Goal: Information Seeking & Learning: Learn about a topic

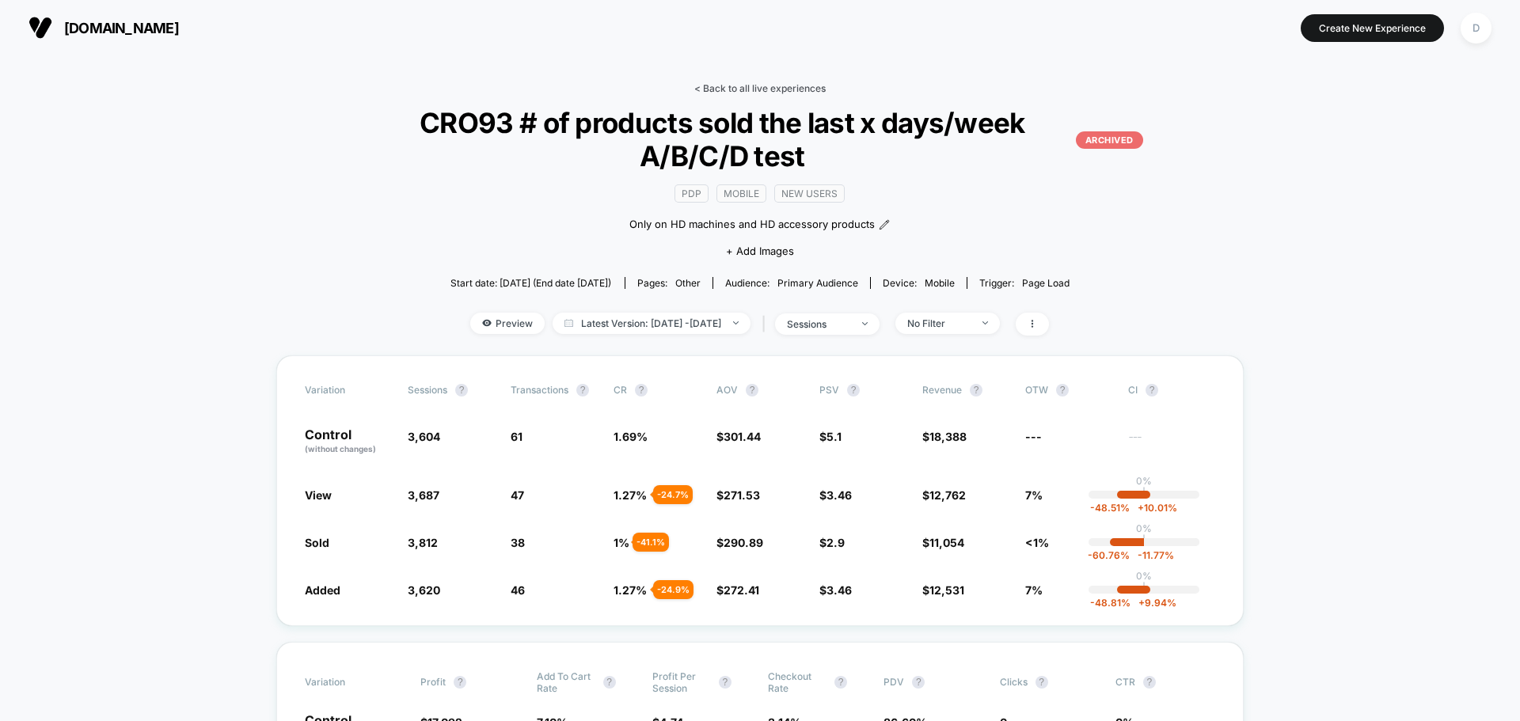
click at [732, 86] on link "< Back to all live experiences" at bounding box center [759, 88] width 131 height 12
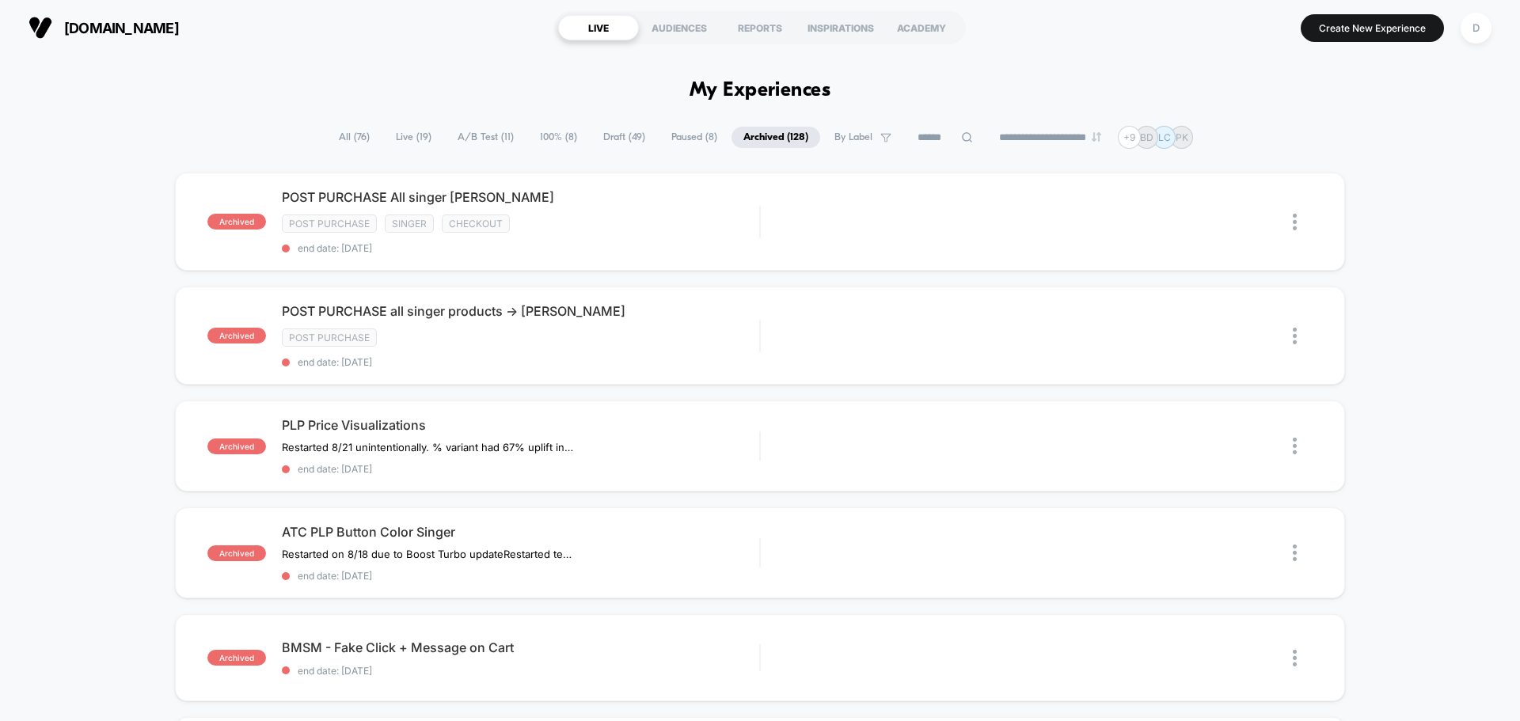
click at [427, 135] on span "Live ( 19 )" at bounding box center [413, 137] width 59 height 21
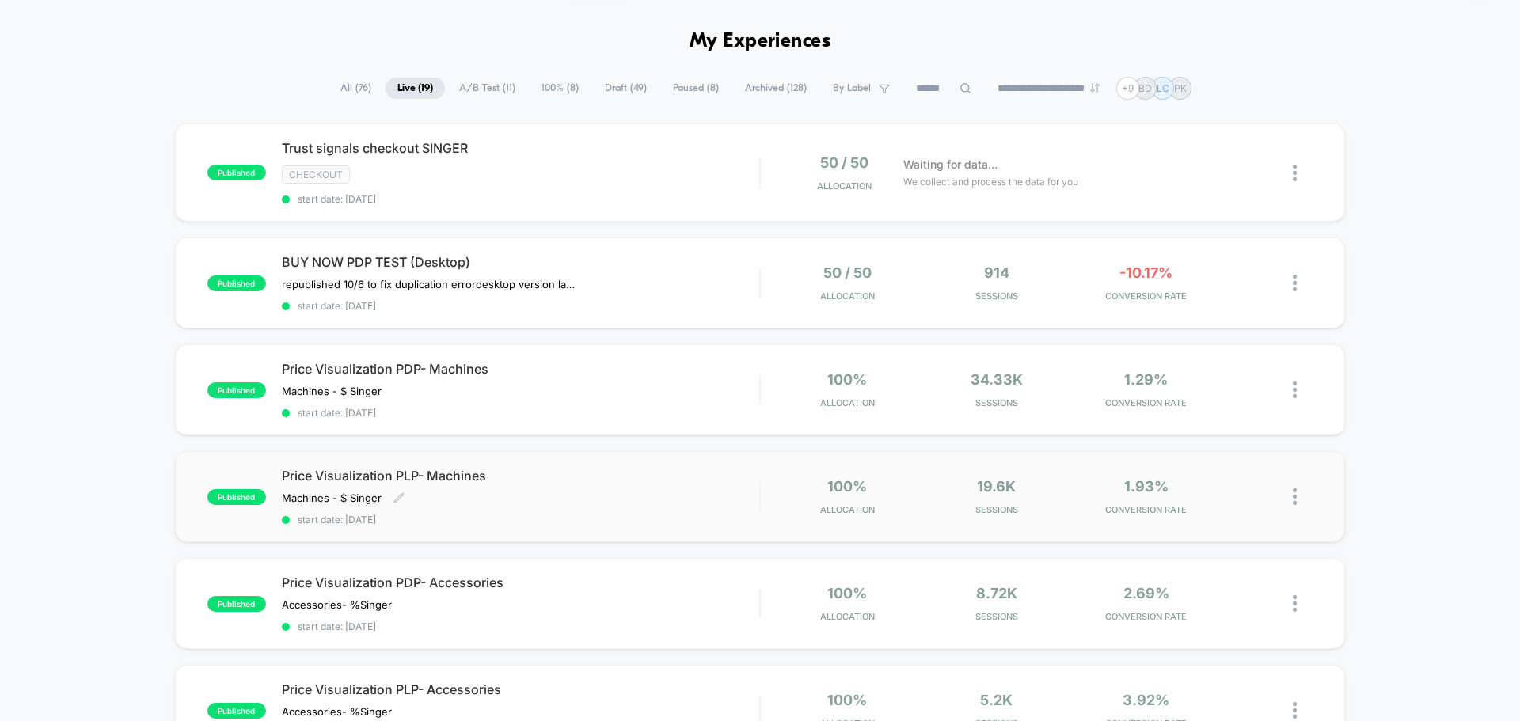
scroll to position [51, 0]
click at [931, 92] on input at bounding box center [943, 87] width 79 height 19
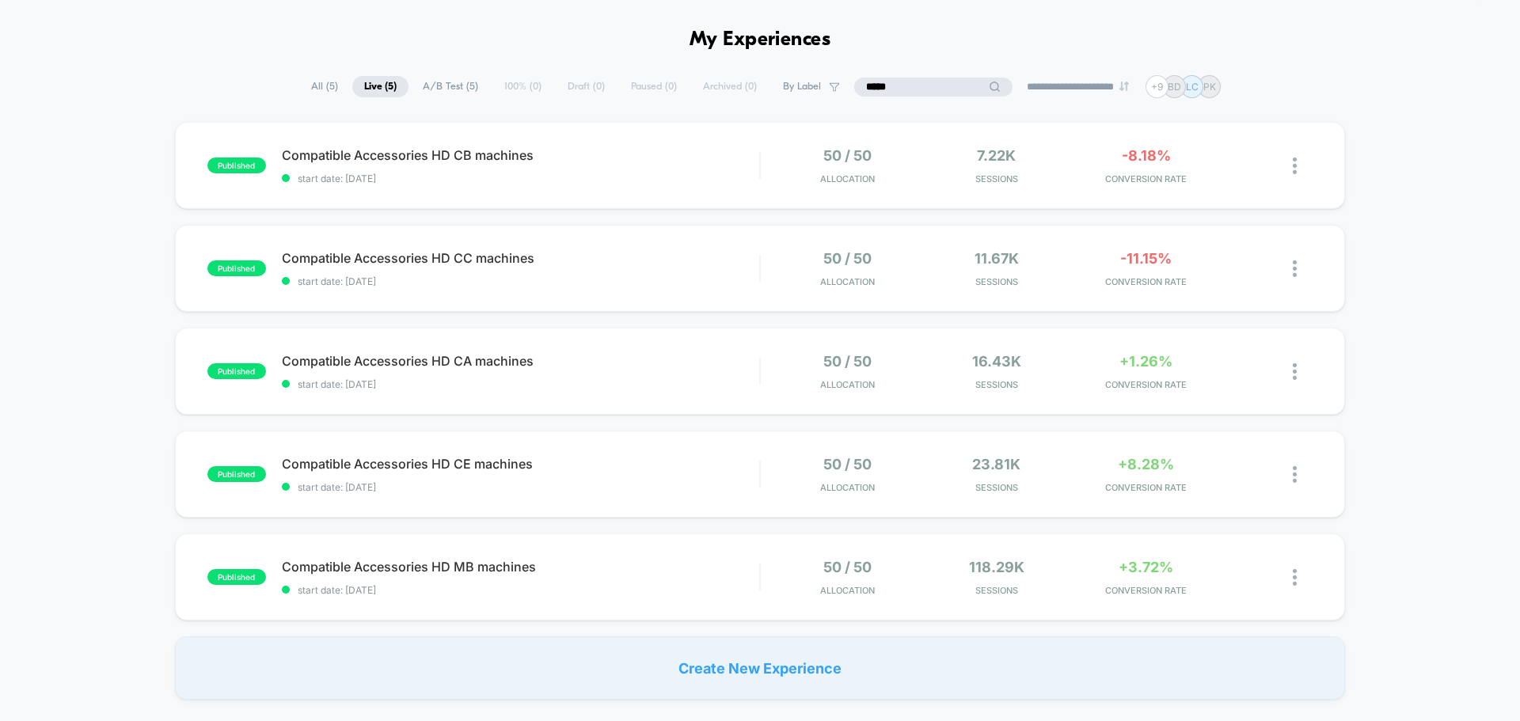
type input "*****"
click at [1447, 459] on div "published Compatible Accessories HD CB machines start date: [DATE] 50 / 50 Allo…" at bounding box center [760, 411] width 1520 height 578
click at [1298, 574] on div at bounding box center [1303, 577] width 20 height 37
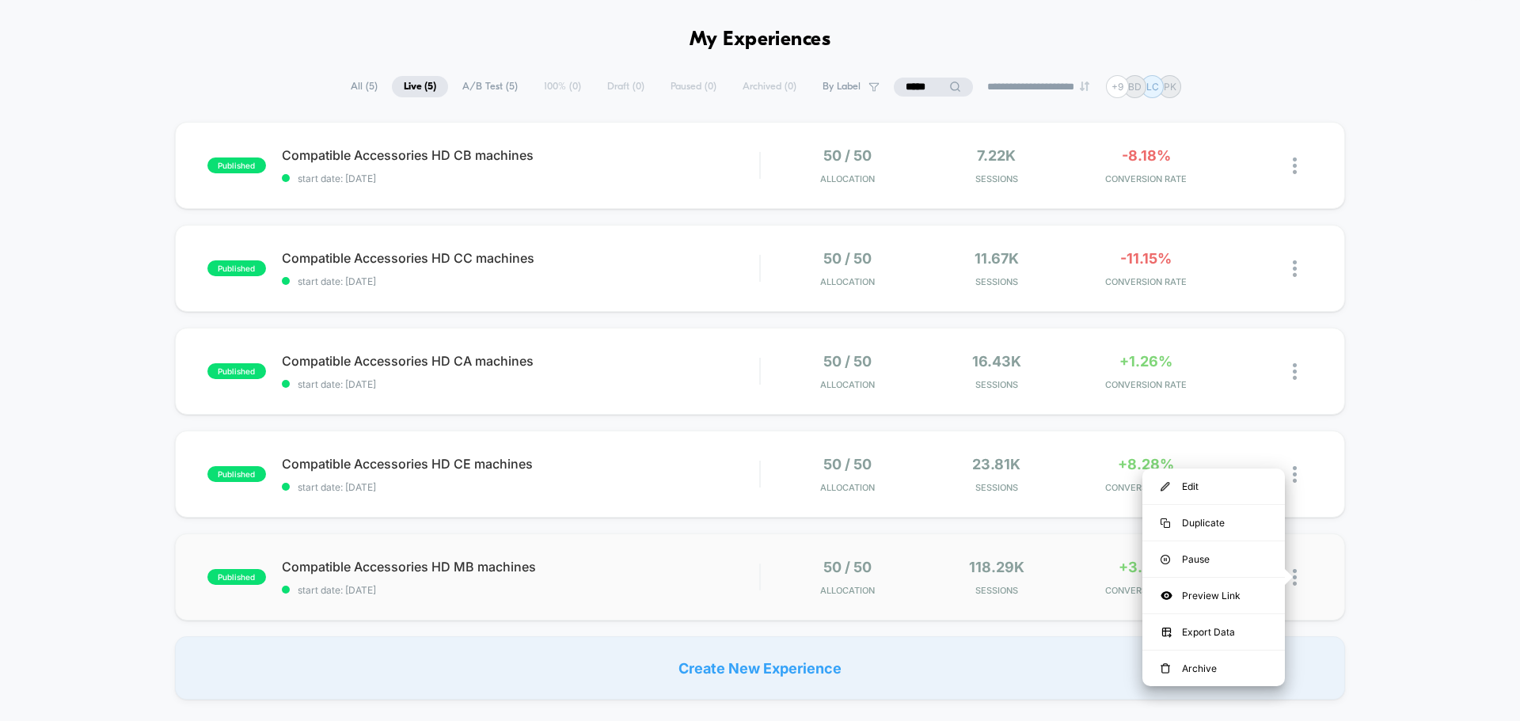
click at [708, 595] on span "start date: [DATE]" at bounding box center [520, 590] width 477 height 12
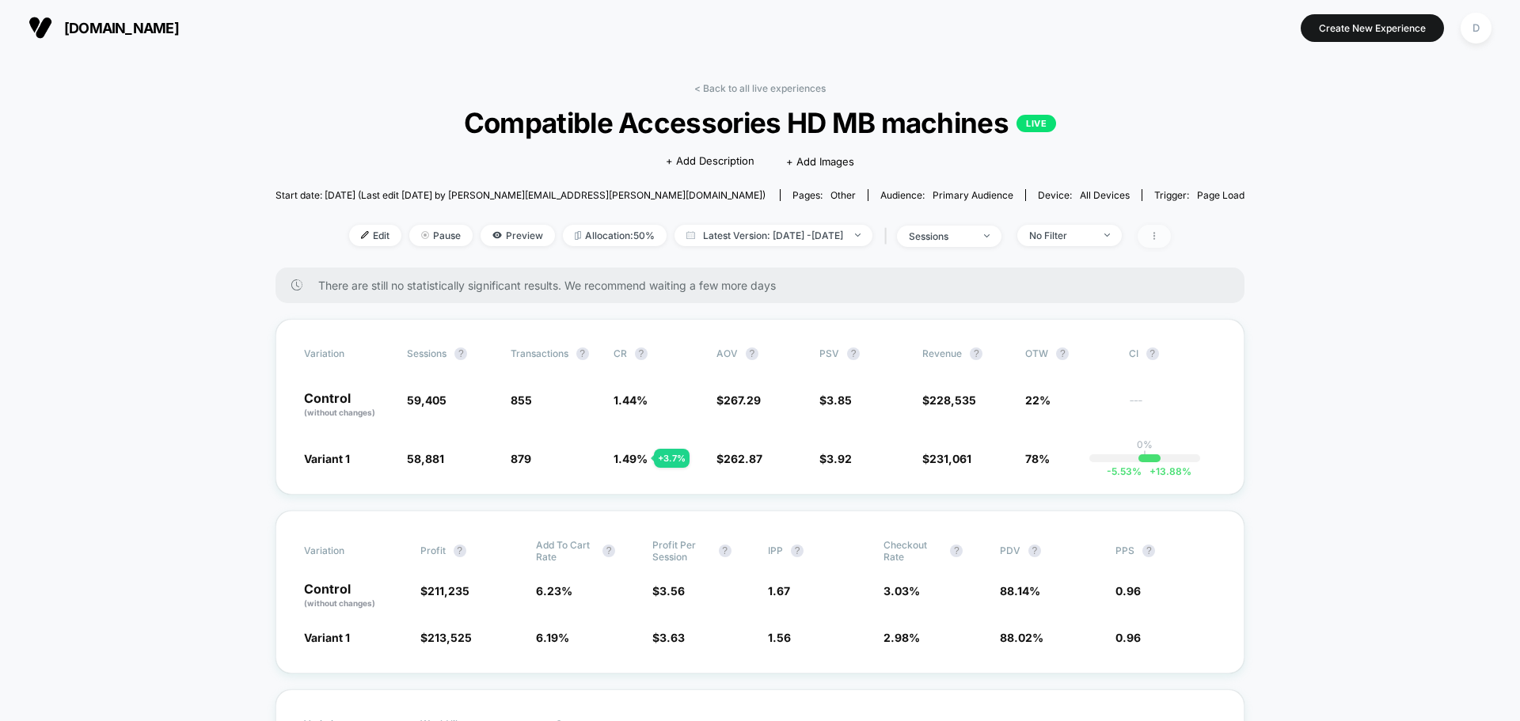
click at [1171, 238] on span at bounding box center [1154, 236] width 33 height 23
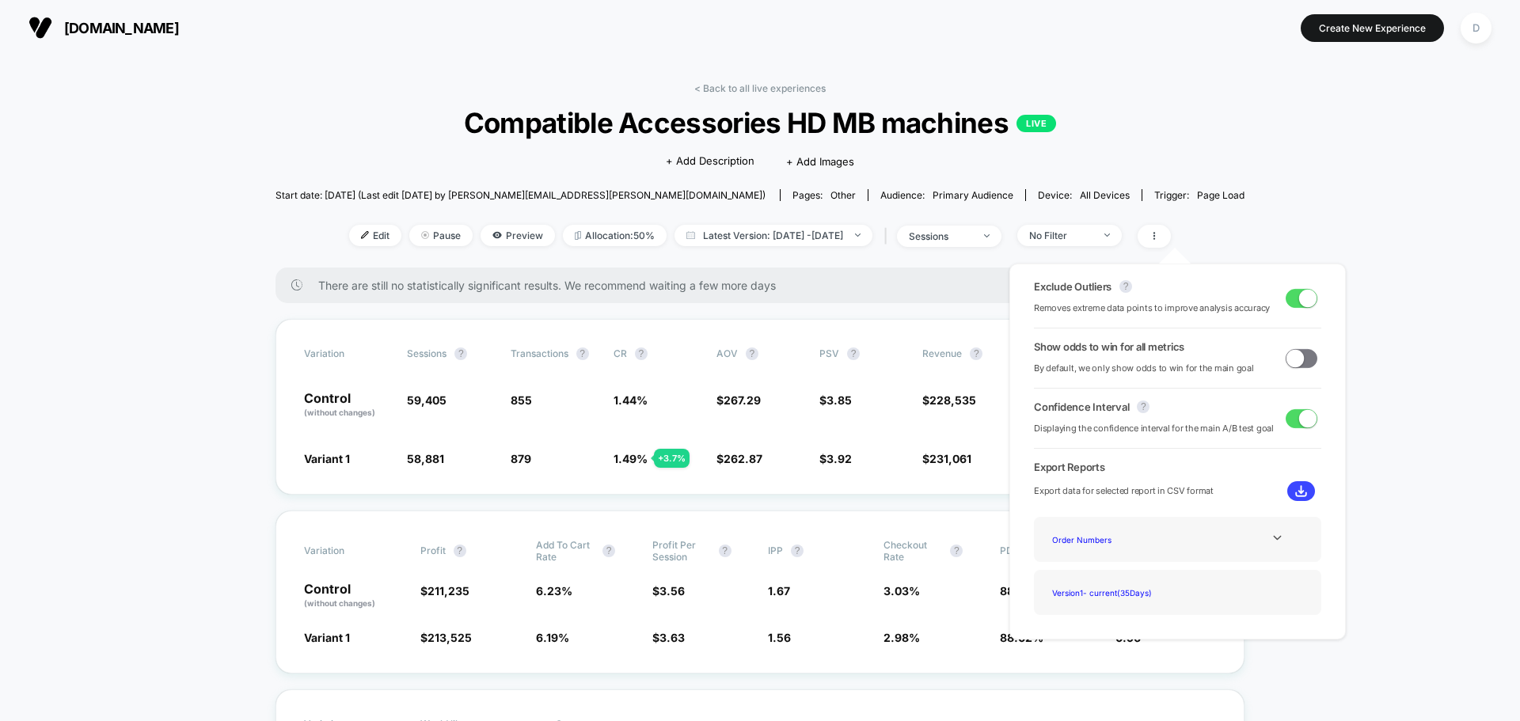
click at [1287, 491] on button at bounding box center [1301, 491] width 28 height 20
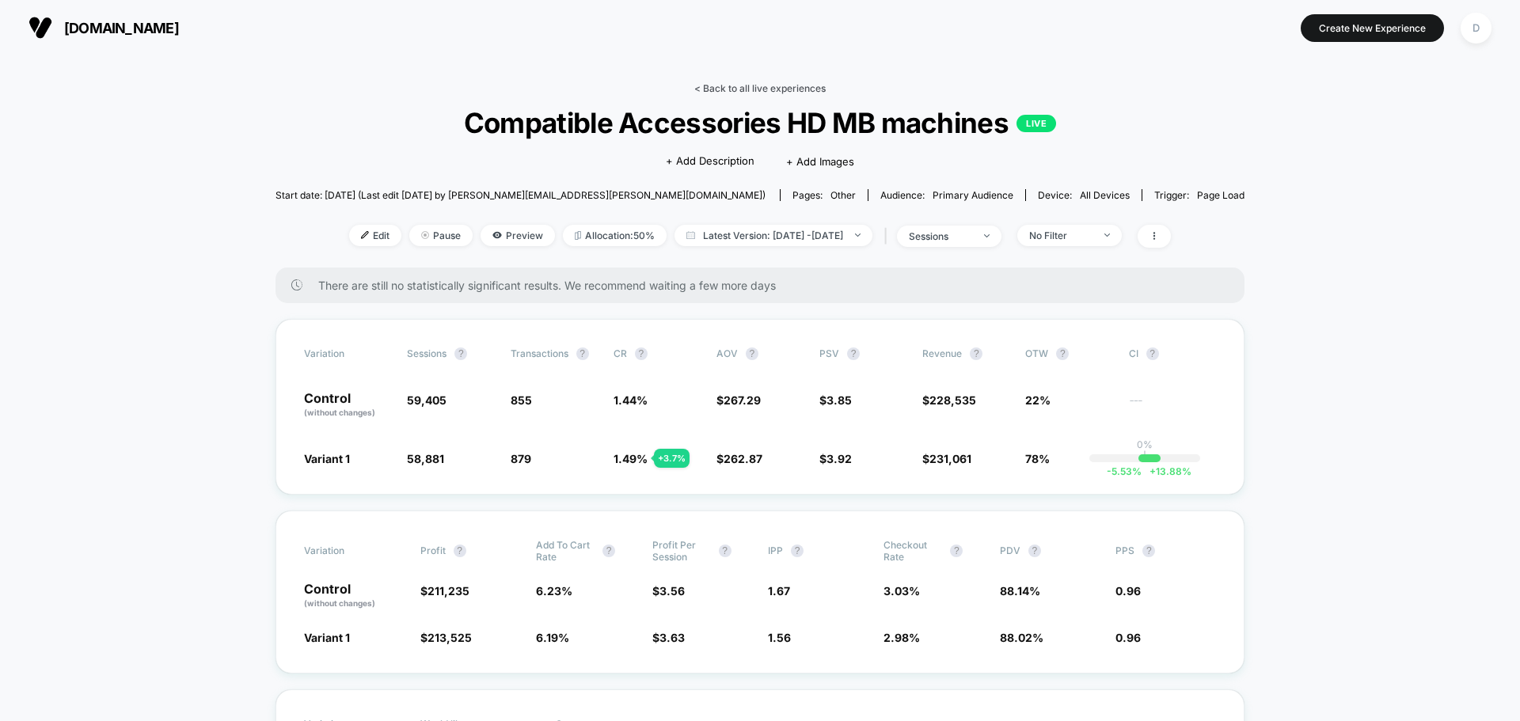
click at [766, 87] on link "< Back to all live experiences" at bounding box center [759, 88] width 131 height 12
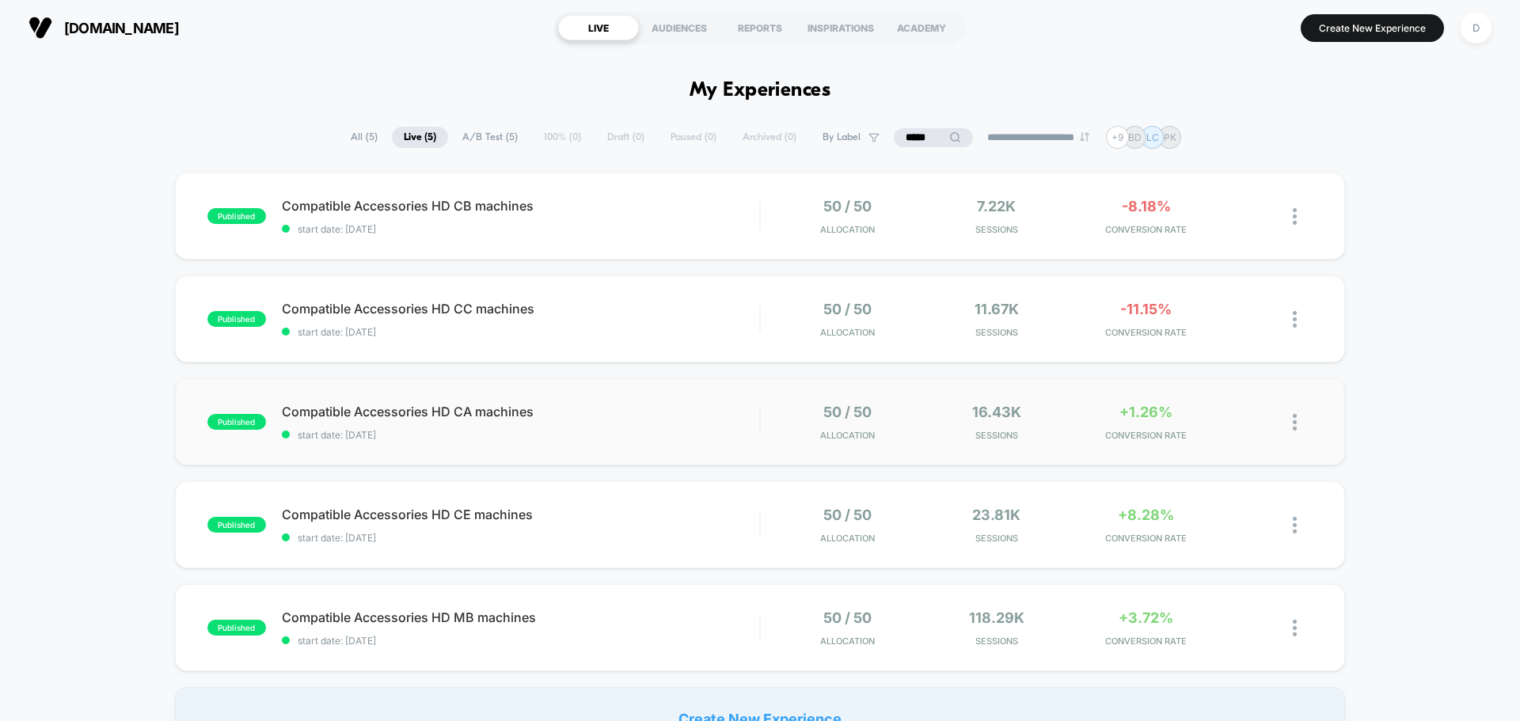
click at [662, 452] on div "published Compatible Accessories HD CA machines start date: [DATE] 50 / 50 Allo…" at bounding box center [760, 421] width 1170 height 87
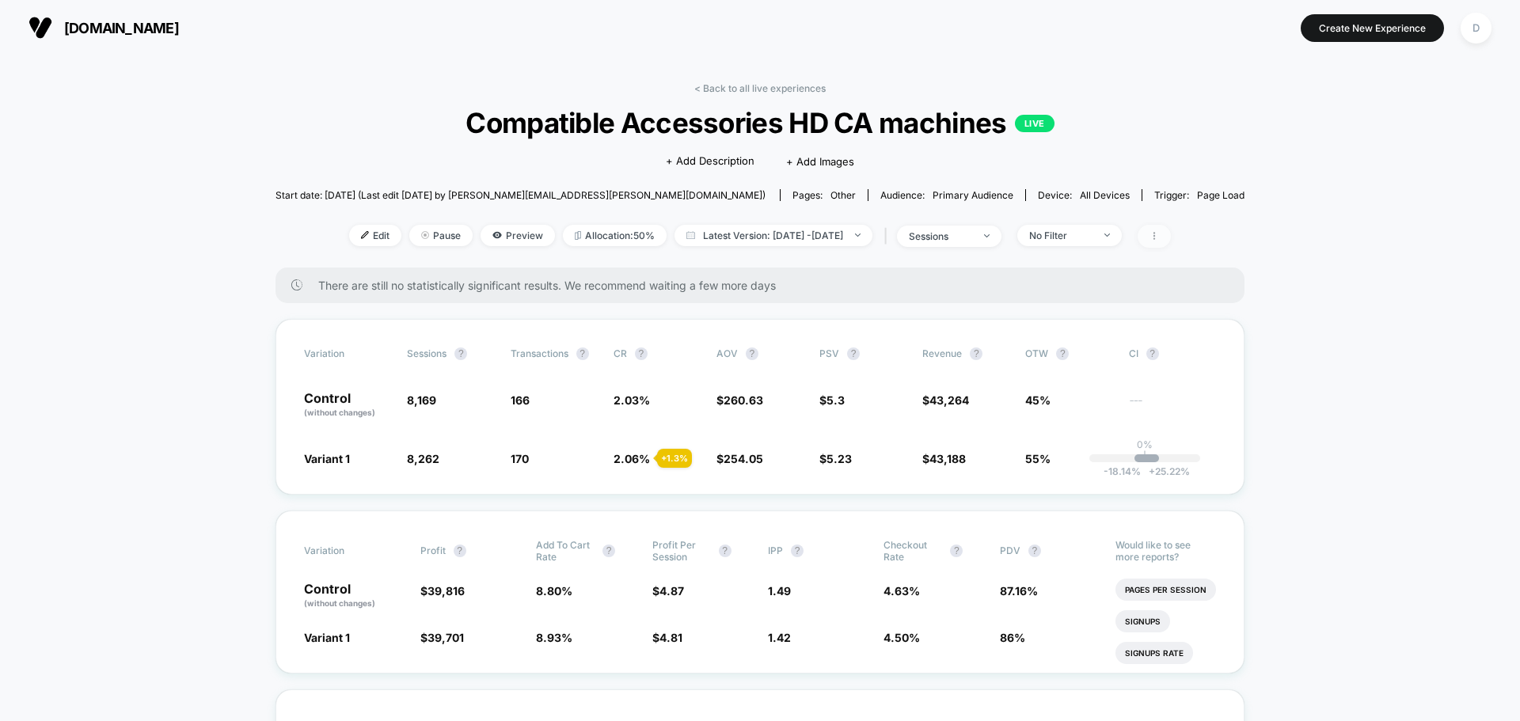
click at [1159, 236] on icon at bounding box center [1155, 236] width 10 height 10
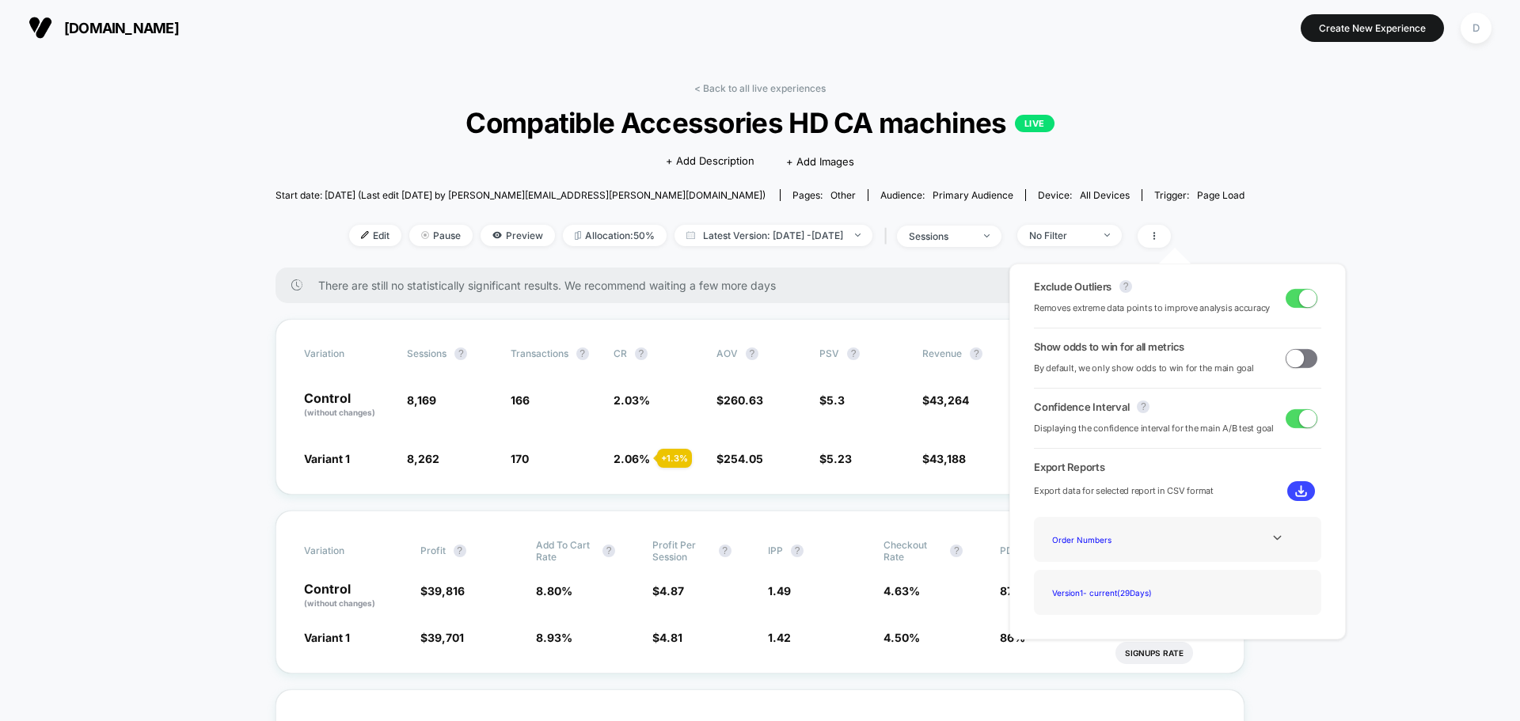
click at [1302, 495] on img at bounding box center [1301, 491] width 12 height 12
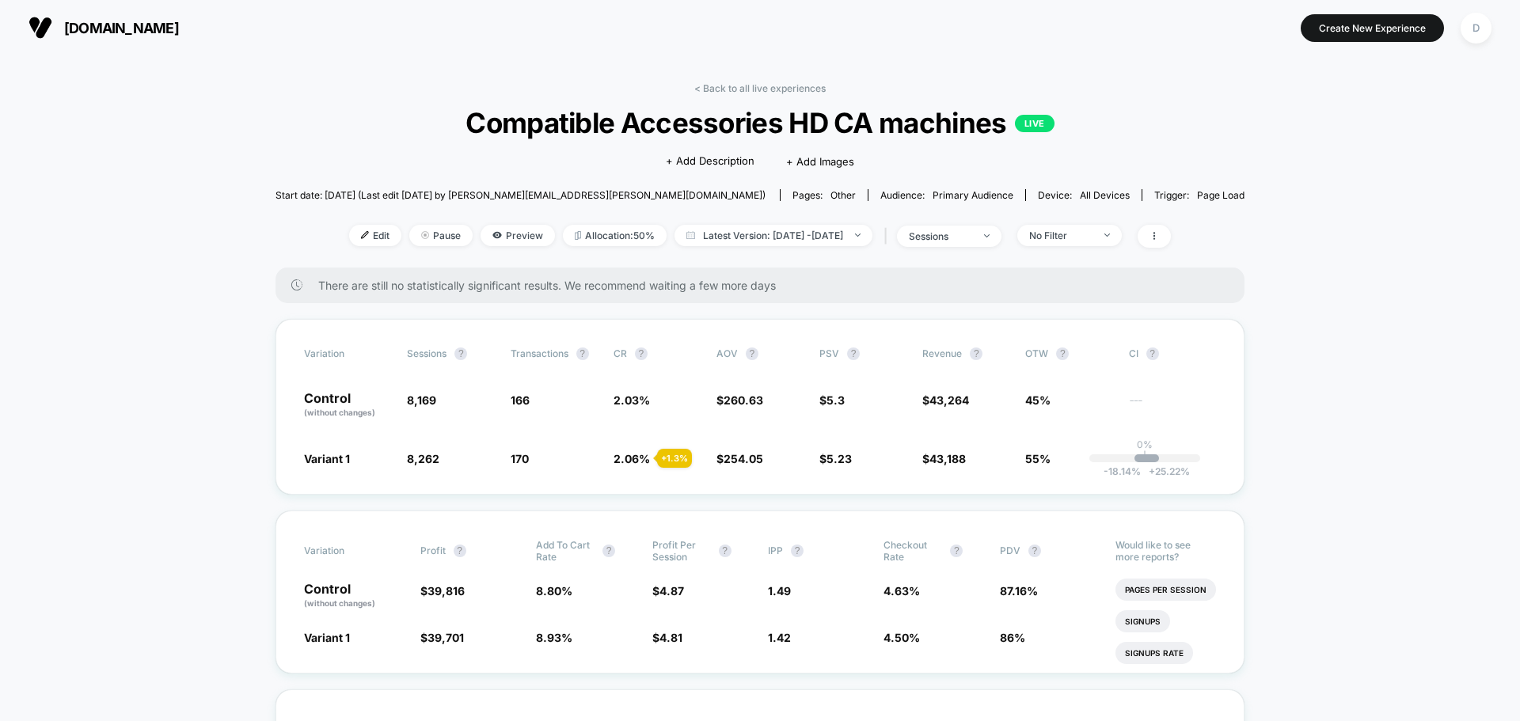
click at [773, 90] on link "< Back to all live experiences" at bounding box center [759, 88] width 131 height 12
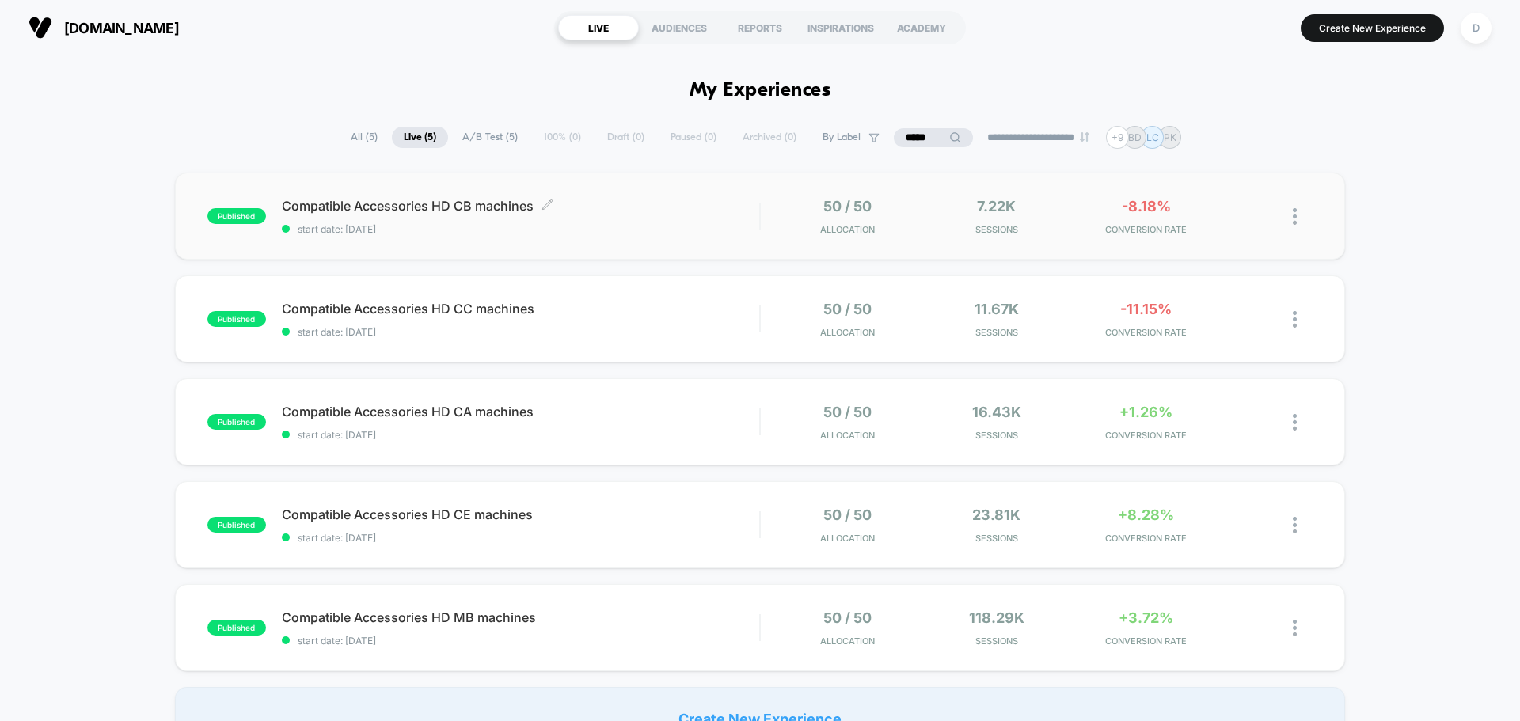
click at [669, 231] on span "start date: [DATE]" at bounding box center [520, 229] width 477 height 12
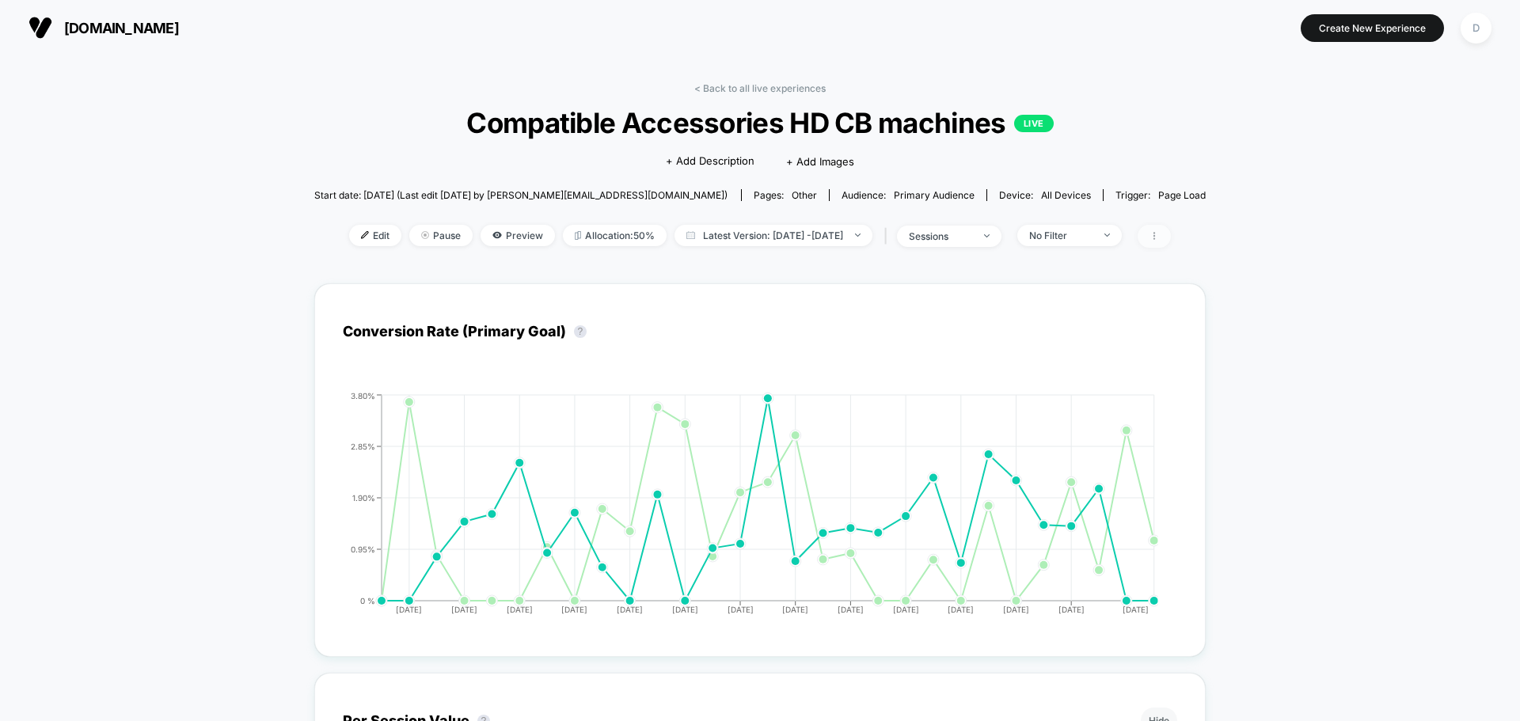
click at [1171, 232] on span at bounding box center [1154, 236] width 33 height 23
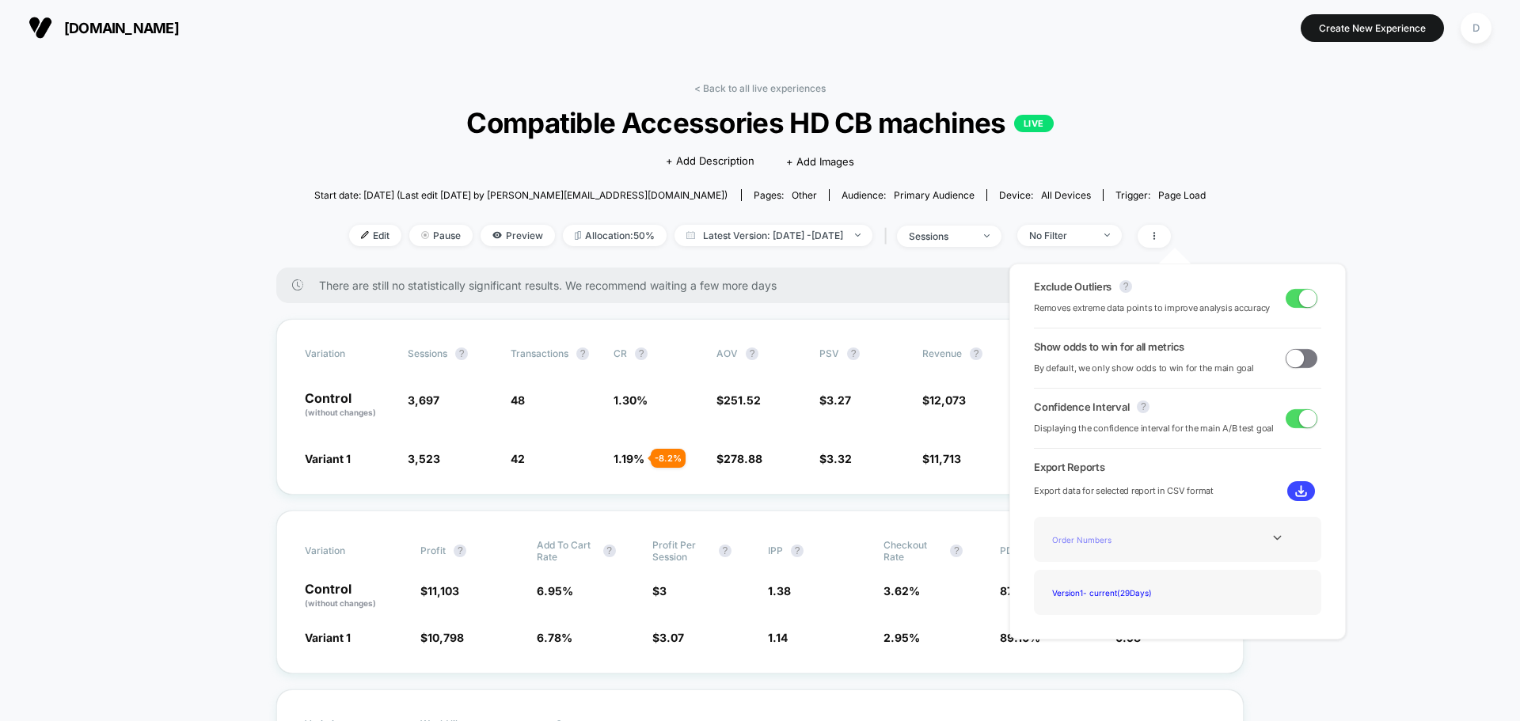
click at [1150, 540] on div "Order Numbers" at bounding box center [1109, 539] width 127 height 21
click at [1297, 488] on img at bounding box center [1301, 491] width 12 height 12
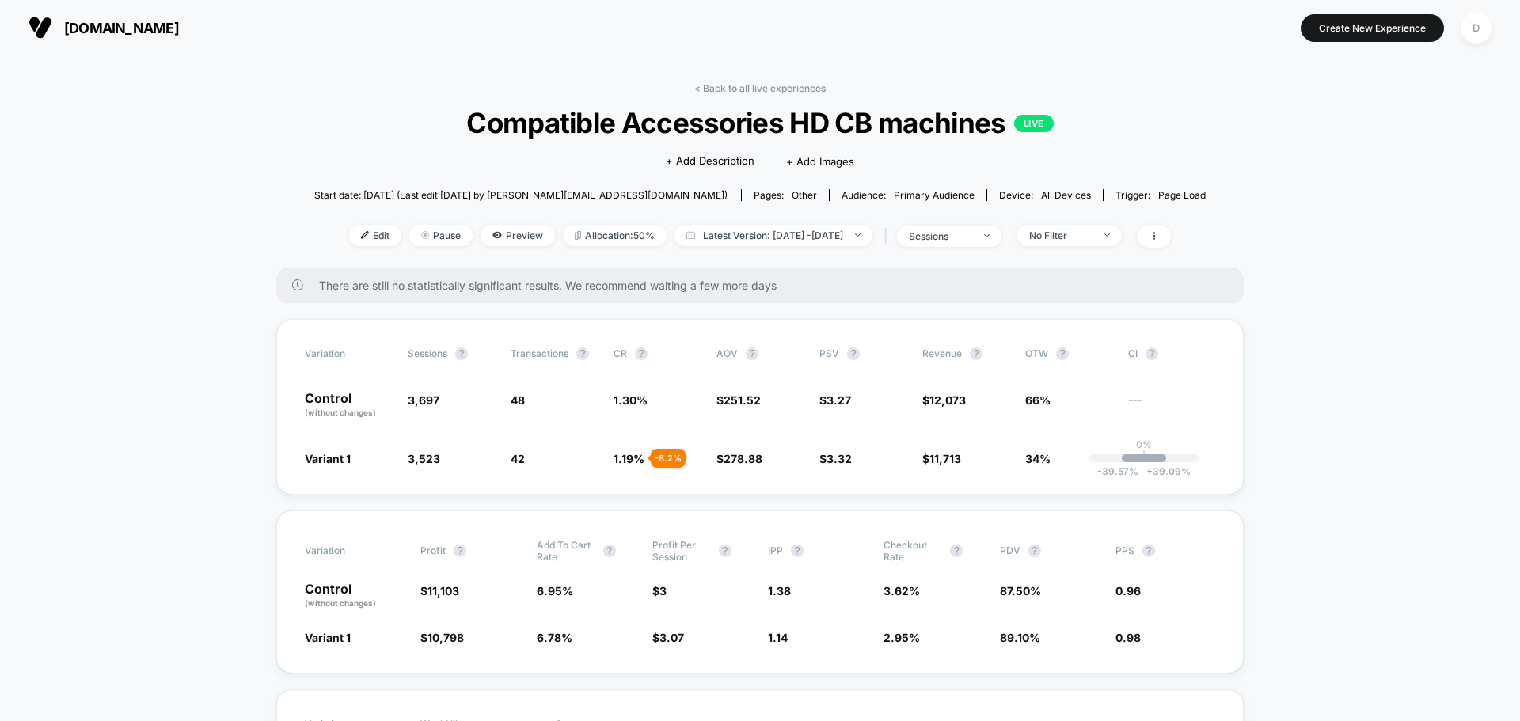
click at [737, 85] on link "< Back to all live experiences" at bounding box center [759, 88] width 131 height 12
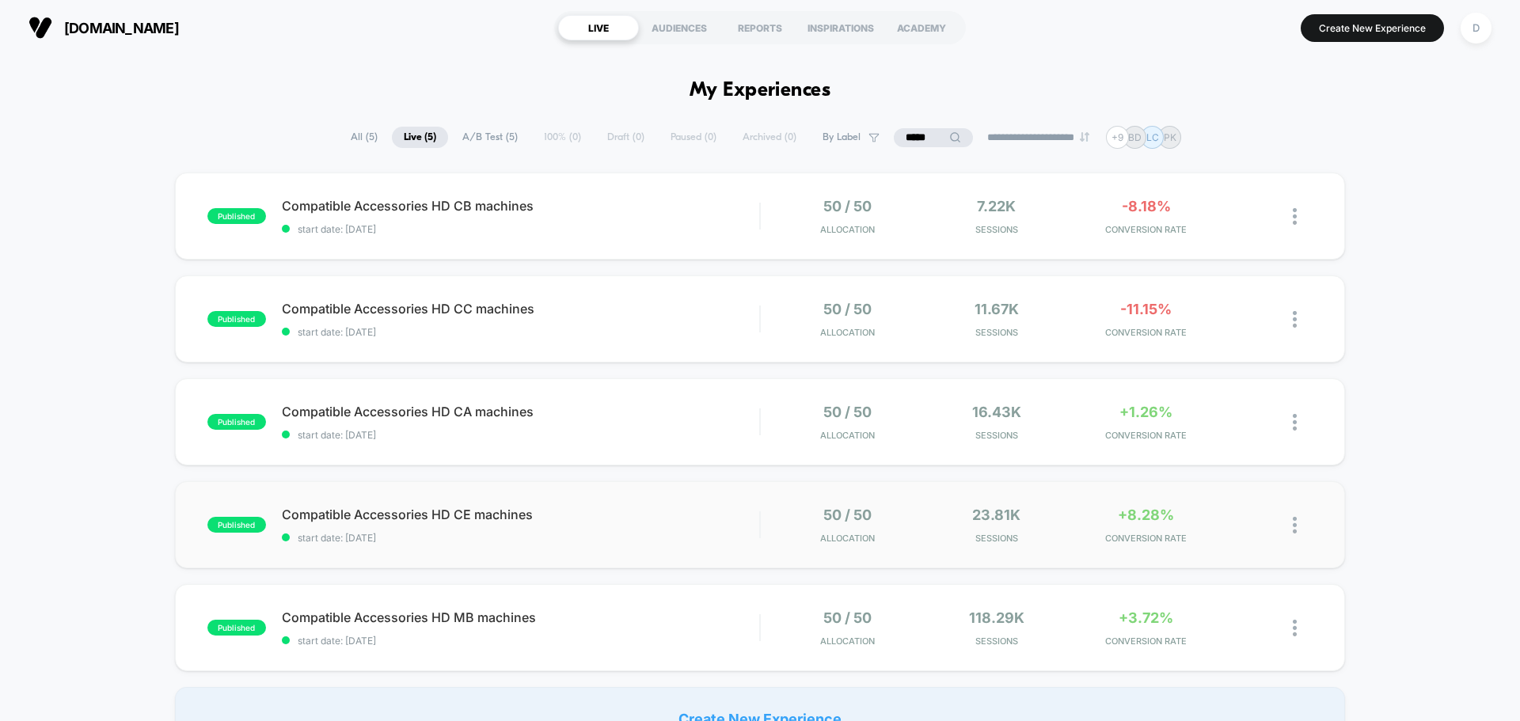
click at [611, 544] on div "published Compatible Accessories HD CE machines start date: [DATE] 50 / 50 Allo…" at bounding box center [760, 524] width 1170 height 87
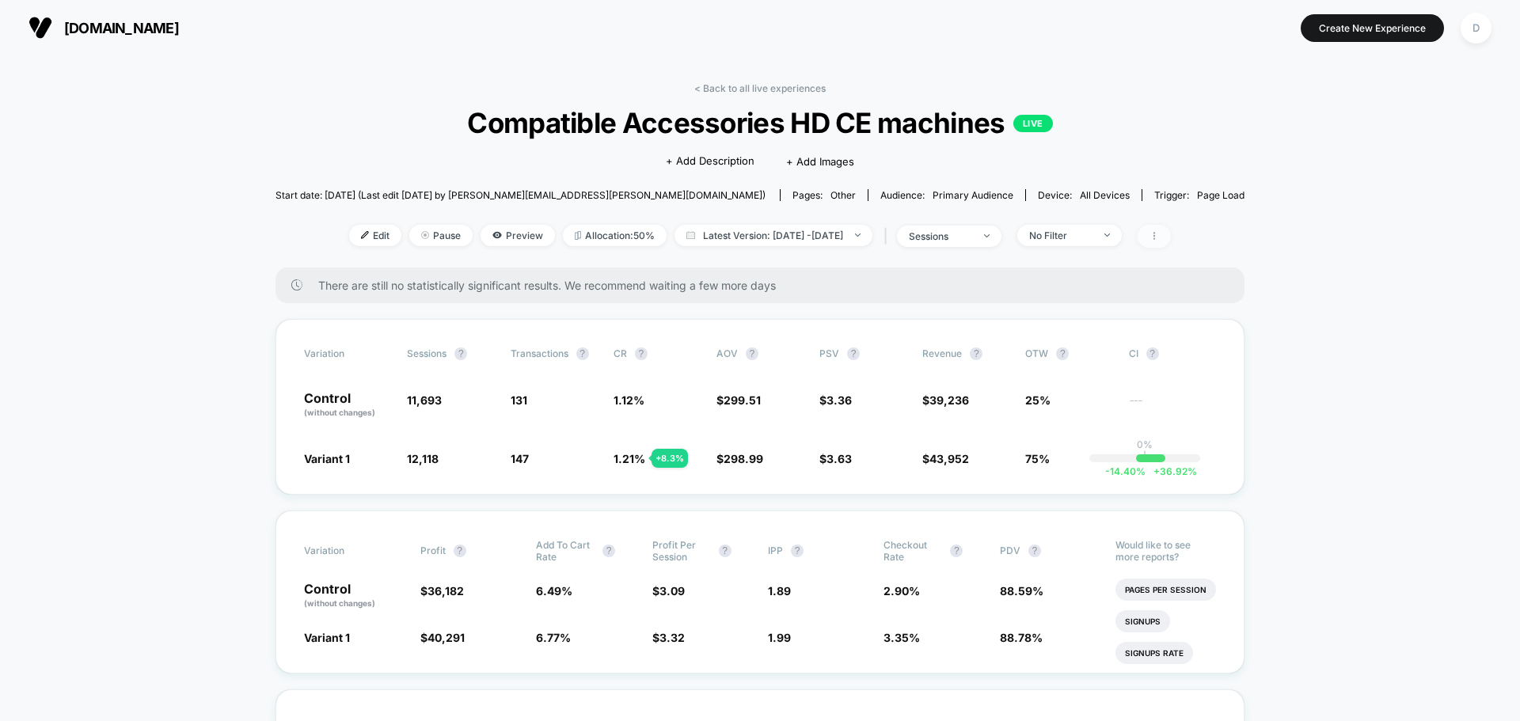
click at [1171, 242] on span at bounding box center [1154, 236] width 33 height 23
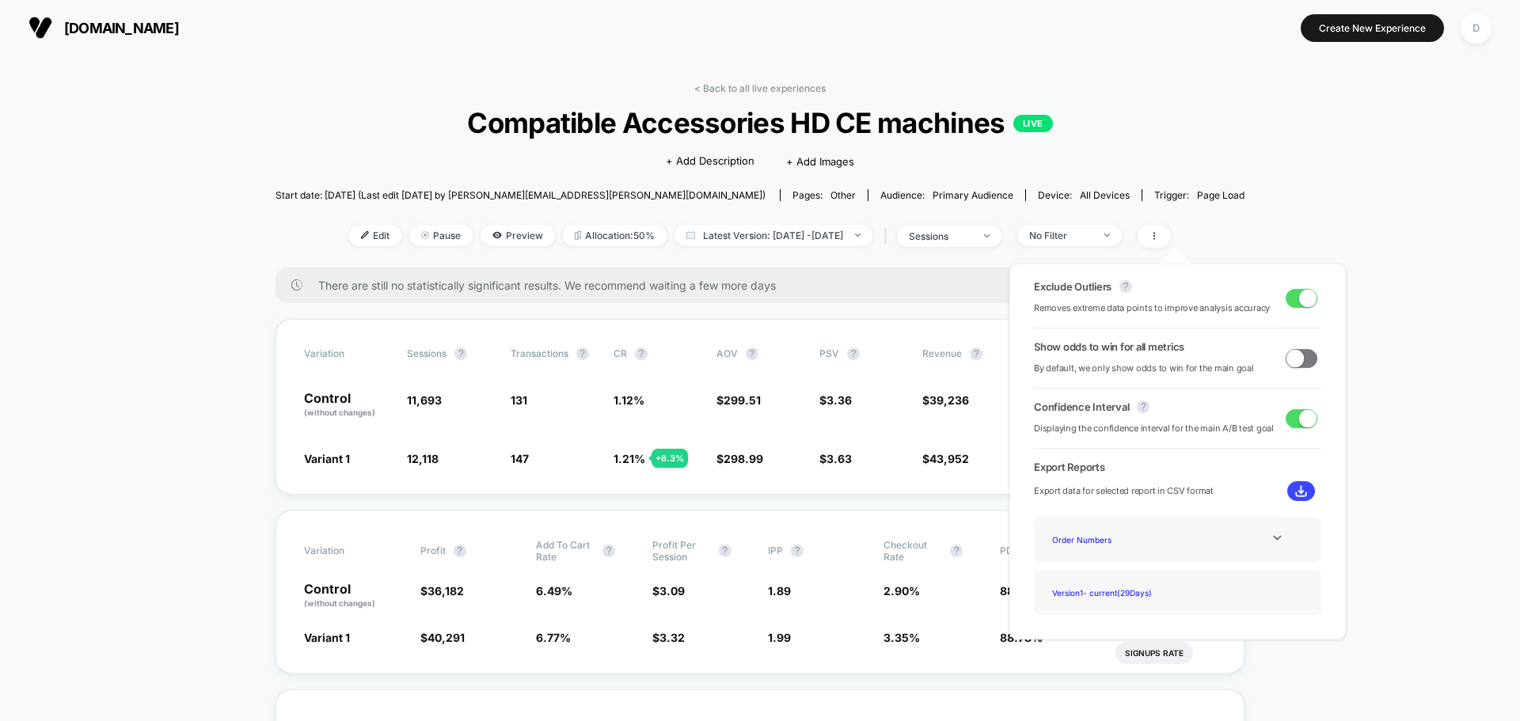
click at [1295, 488] on img at bounding box center [1301, 491] width 12 height 12
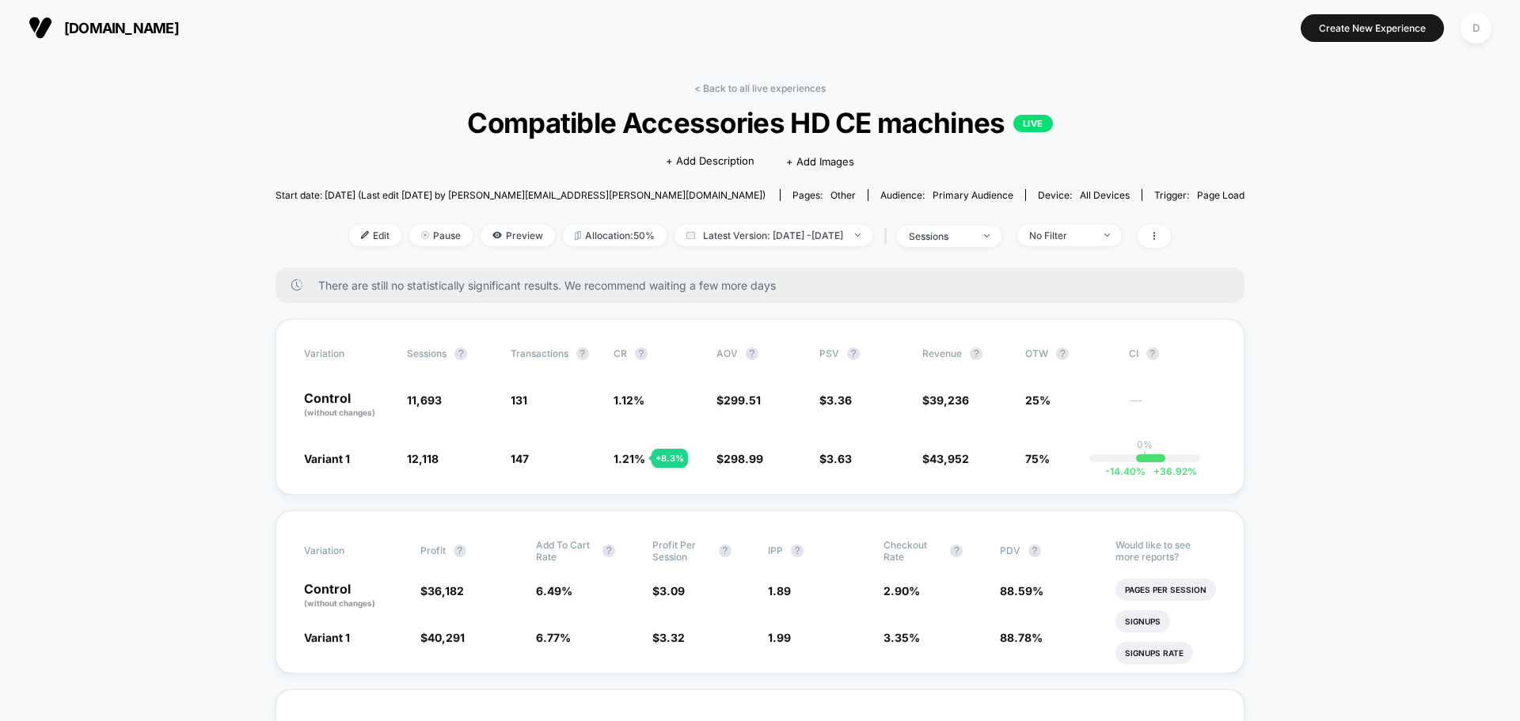
click at [747, 88] on link "< Back to all live experiences" at bounding box center [759, 88] width 131 height 12
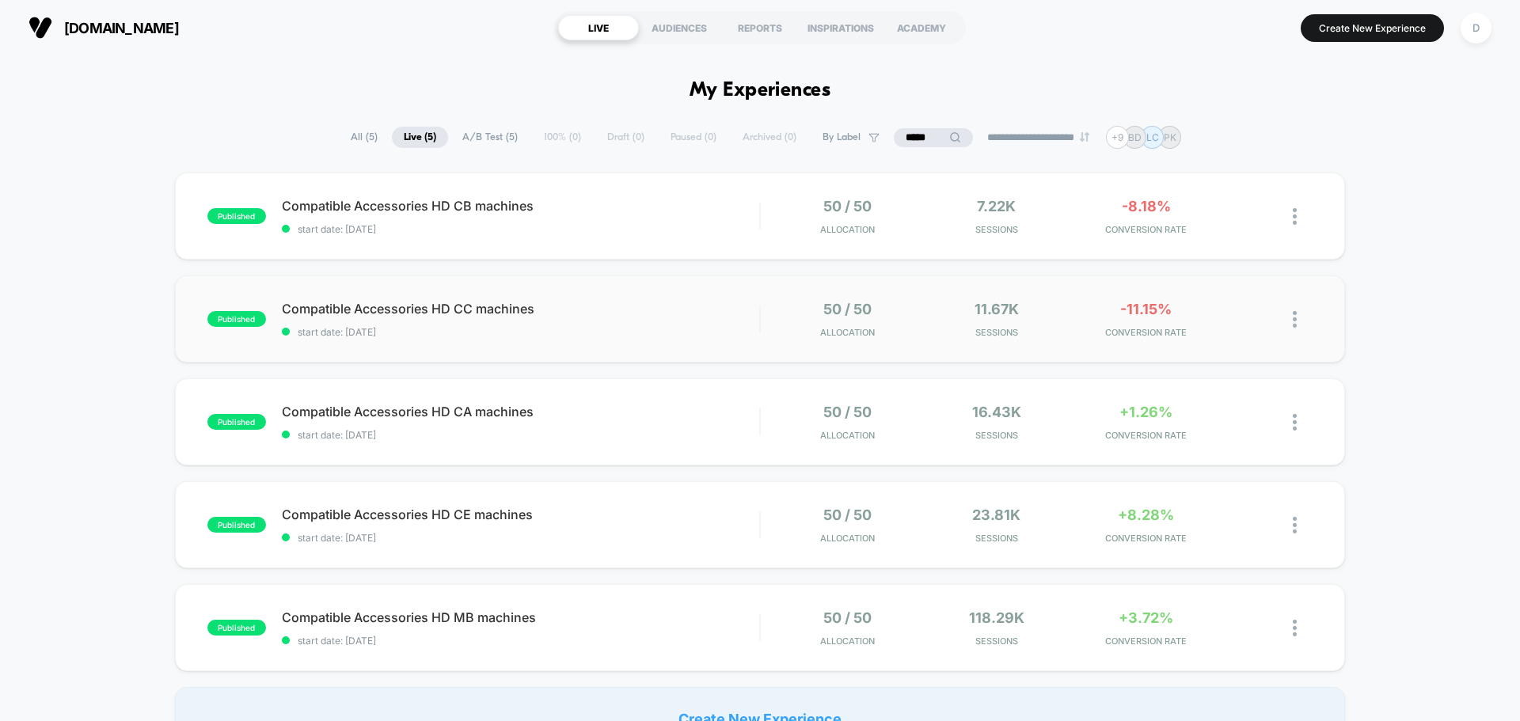
click at [585, 346] on div "published Compatible Accessories HD CC machines start date: [DATE] 50 / 50 Allo…" at bounding box center [760, 319] width 1170 height 87
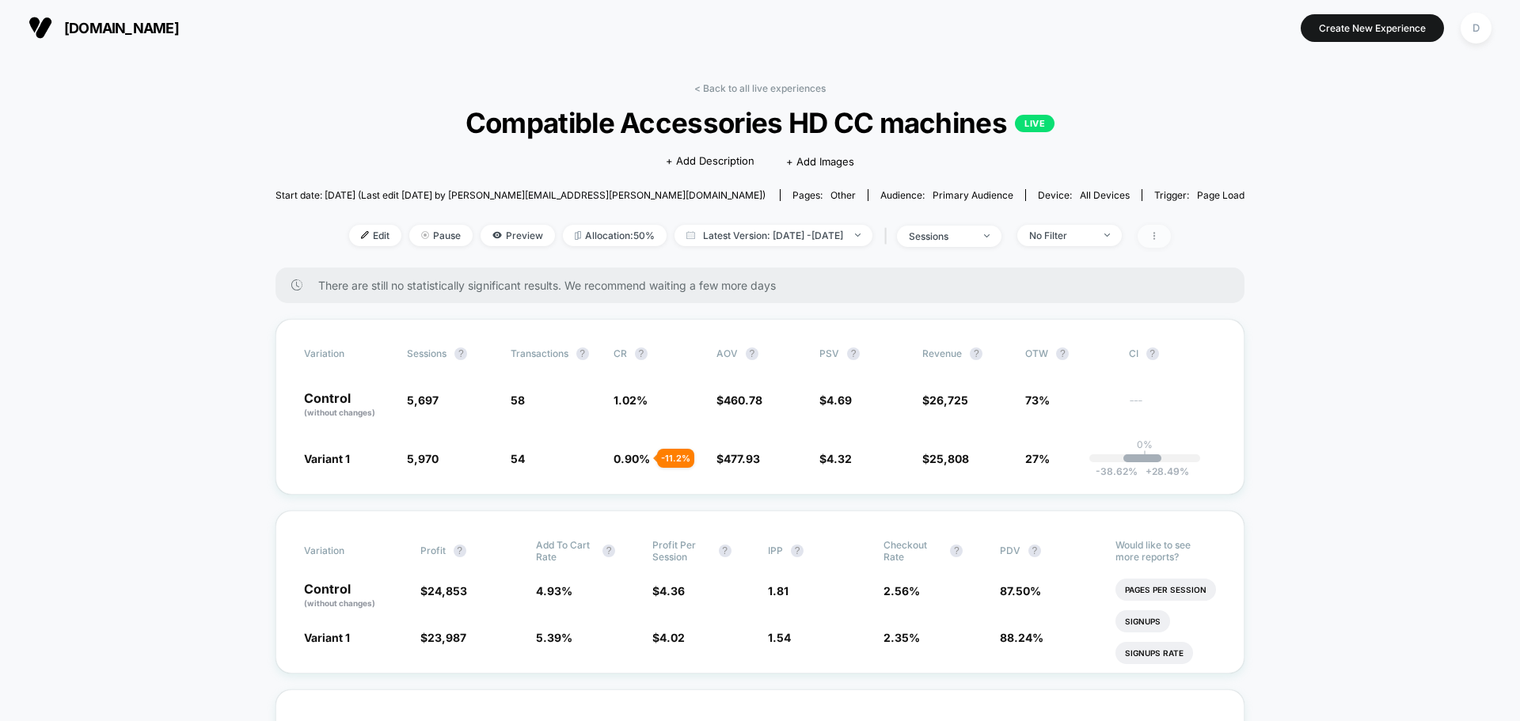
click at [1155, 239] on icon at bounding box center [1154, 236] width 2 height 8
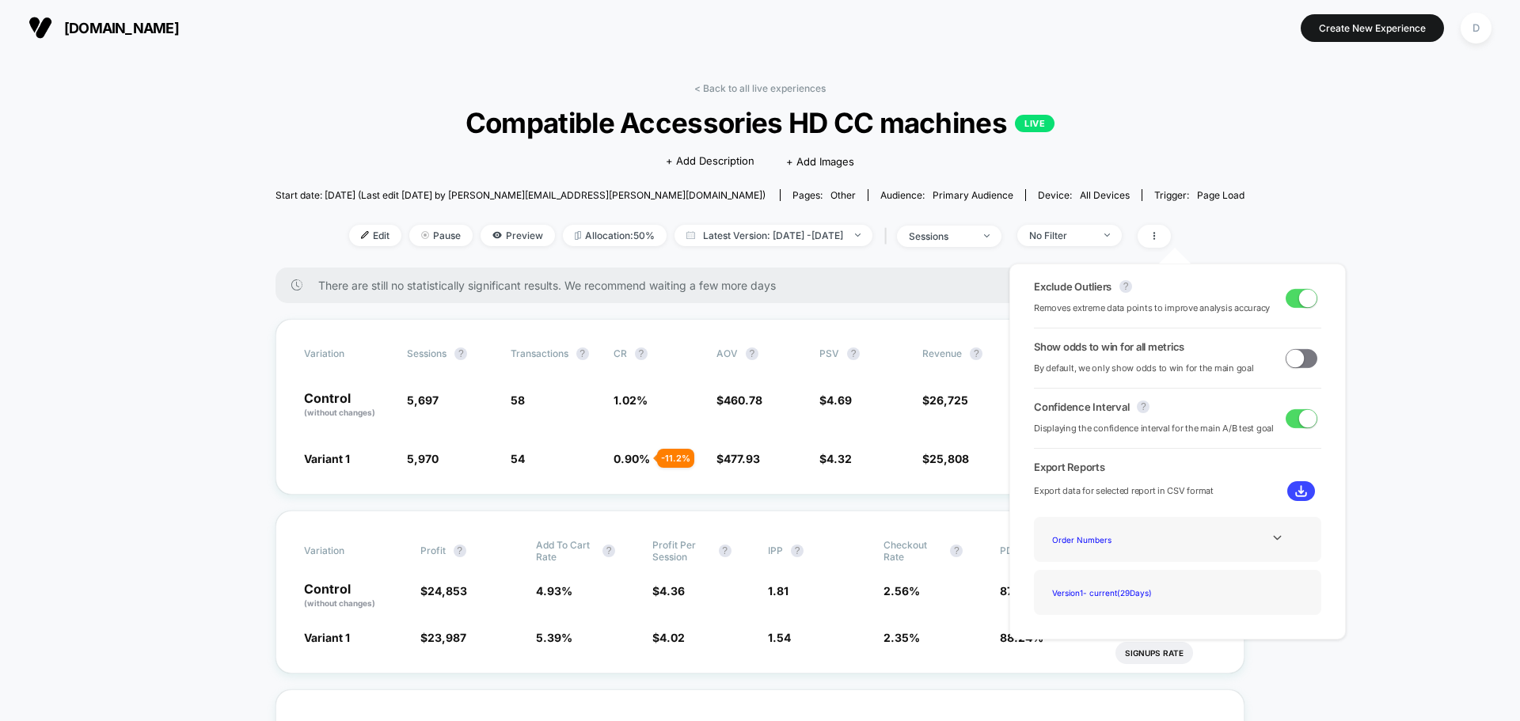
click at [1295, 488] on img at bounding box center [1301, 491] width 12 height 12
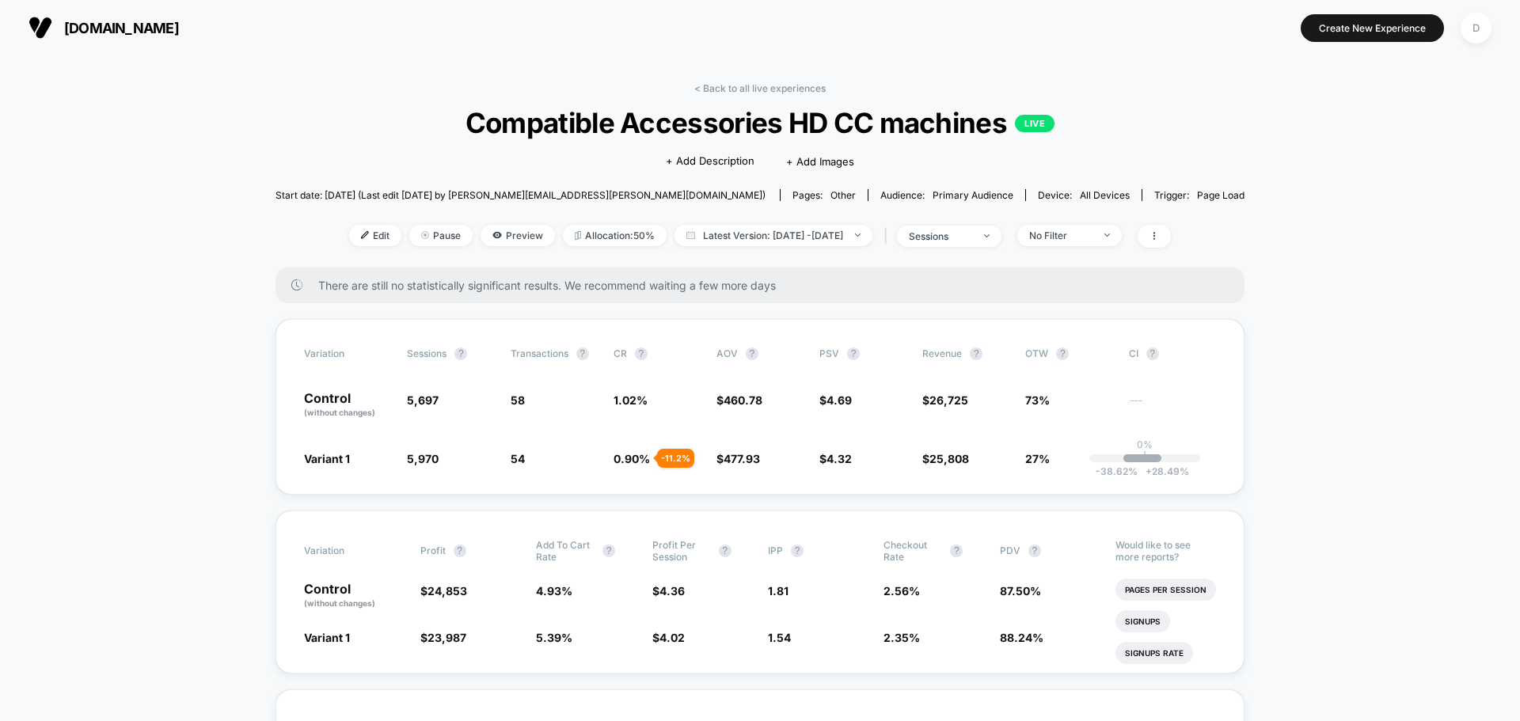
click at [758, 86] on link "< Back to all live experiences" at bounding box center [759, 88] width 131 height 12
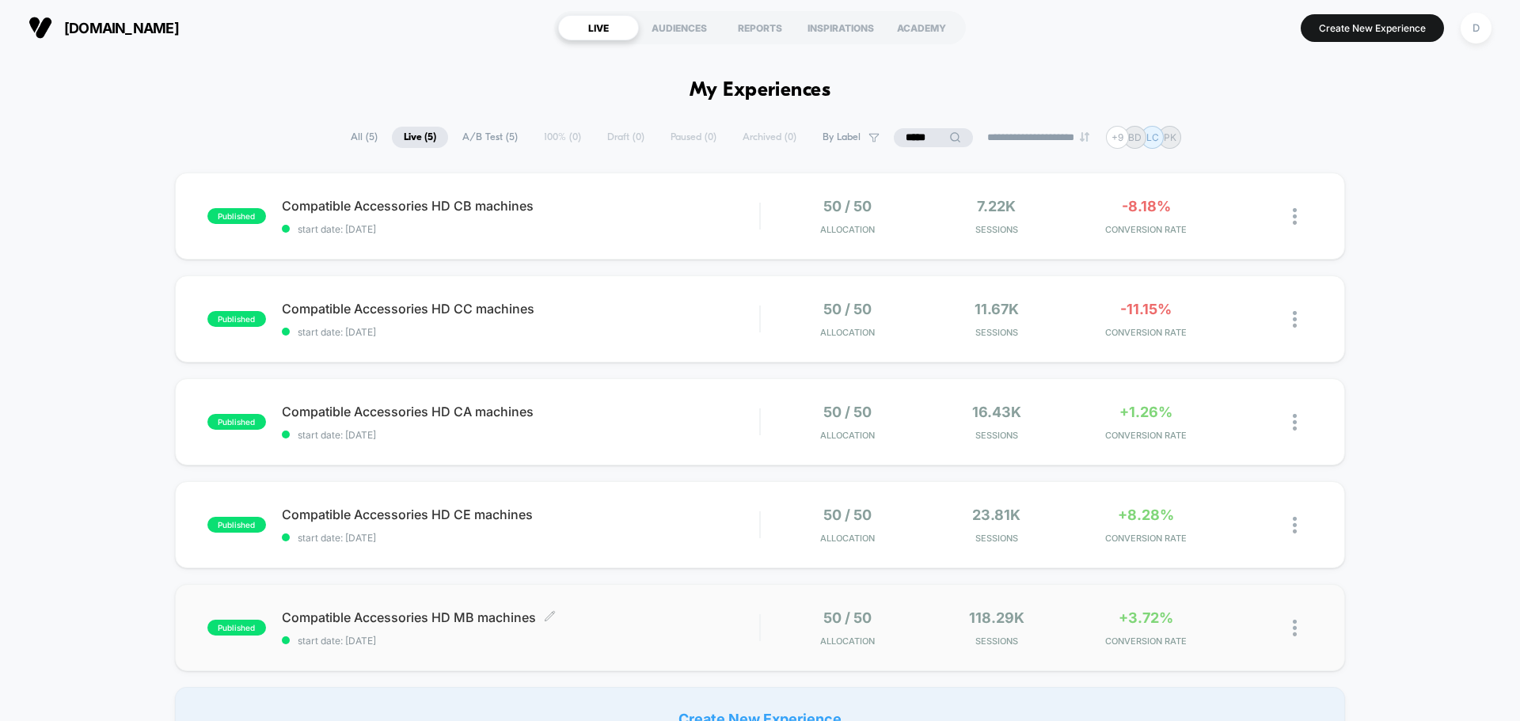
click at [537, 629] on div "Compatible Accessories HD MB machines Click to edit experience details Click to…" at bounding box center [520, 628] width 477 height 37
